Goal: Information Seeking & Learning: Check status

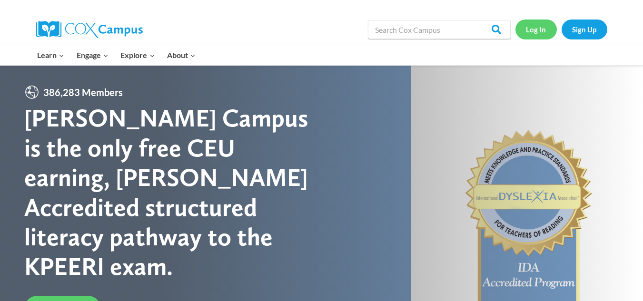
click at [545, 30] on link "Log In" at bounding box center [536, 30] width 41 height 20
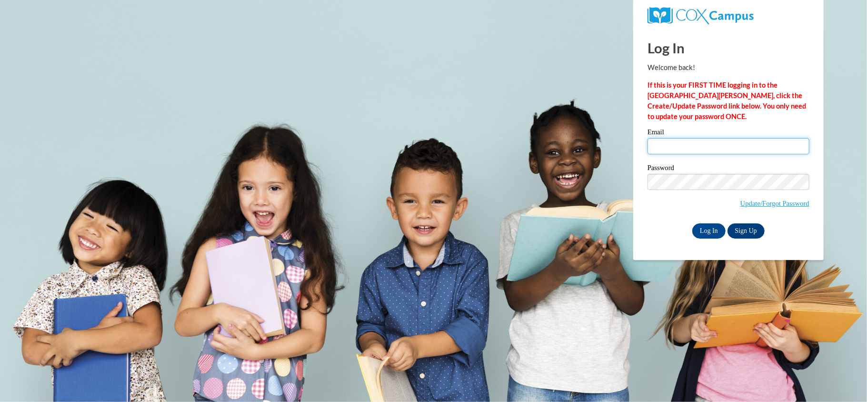
click at [712, 149] on input "Email" at bounding box center [729, 146] width 162 height 16
type input "920145322@student.ccga.edu"
click at [710, 235] on input "Log In" at bounding box center [708, 230] width 33 height 15
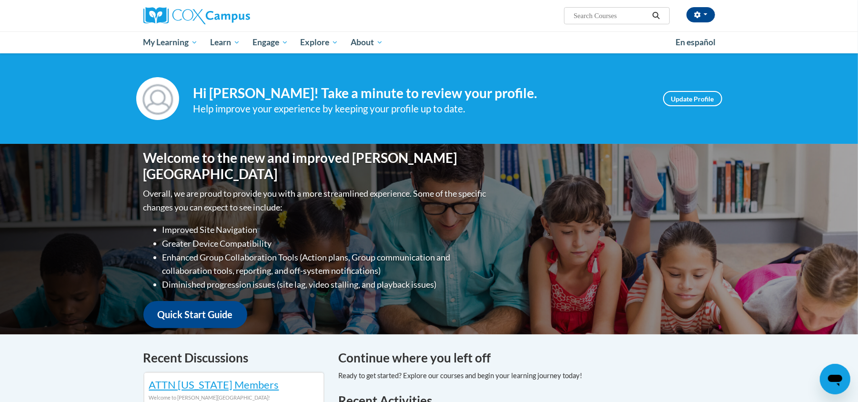
click at [761, 15] on div "Payton Shadron (America/New_York UTC-04:00) My Profile Inbox My Transcripts Log…" at bounding box center [429, 26] width 858 height 53
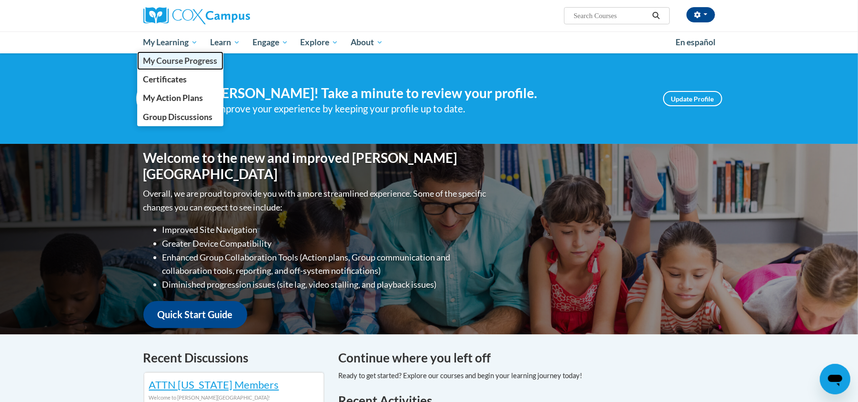
click at [175, 56] on span "My Course Progress" at bounding box center [180, 61] width 74 height 10
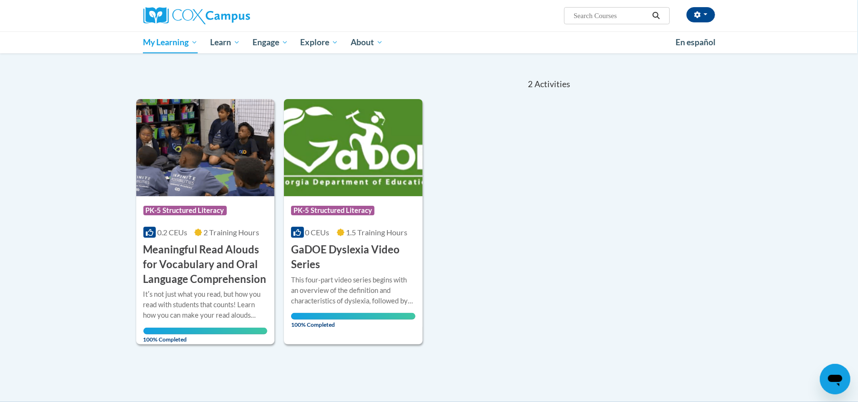
scroll to position [75, 0]
